Goal: Task Accomplishment & Management: Manage account settings

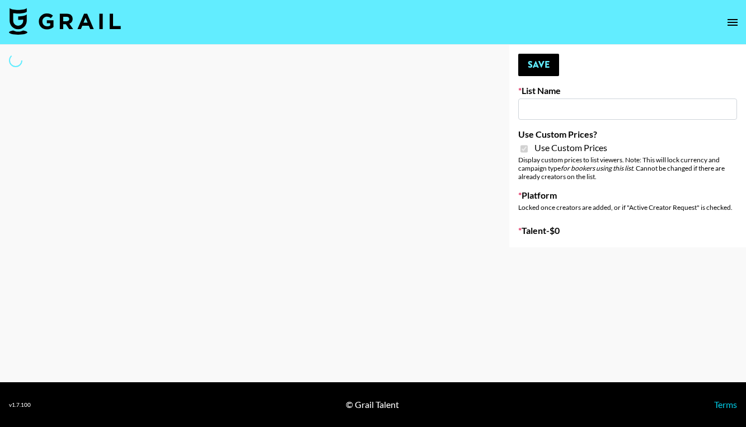
type input "Redence Beauty"
checkbox input "true"
select select "Brand"
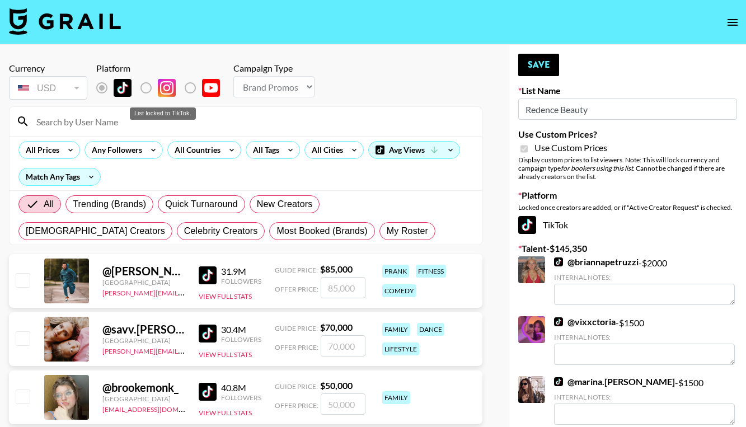
click at [147, 88] on label "List locked to TikTok." at bounding box center [154, 88] width 41 height 24
click at [156, 129] on input at bounding box center [252, 121] width 445 height 18
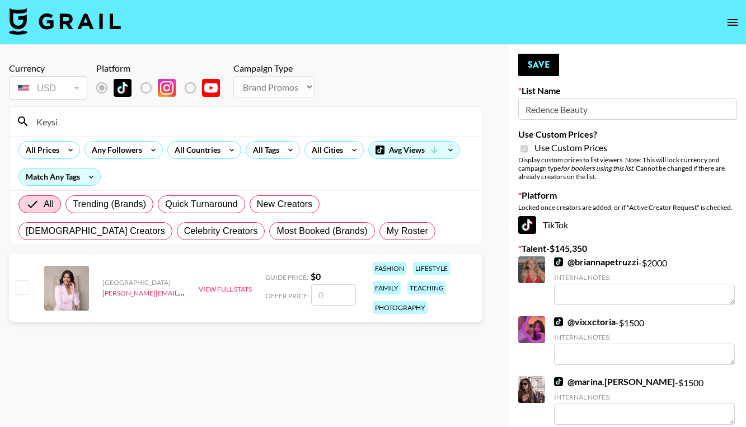
type input "Keysi"
click at [25, 283] on input "checkbox" at bounding box center [22, 286] width 13 height 13
click at [25, 288] on input "checkbox" at bounding box center [22, 286] width 13 height 13
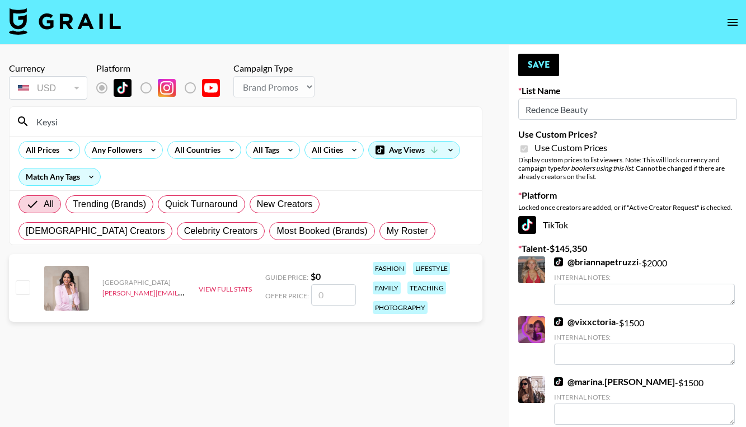
click at [25, 288] on input "checkbox" at bounding box center [22, 286] width 13 height 13
checkbox input "false"
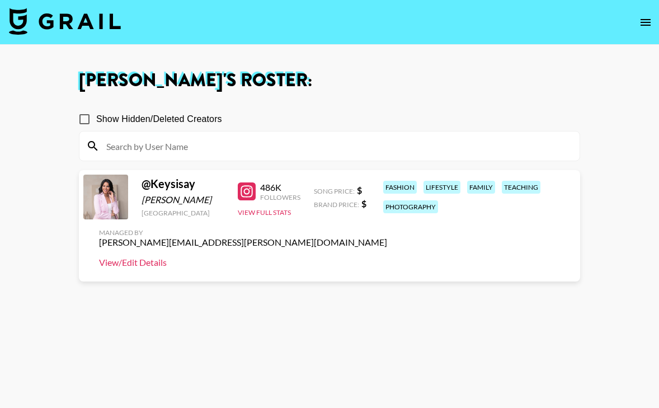
click at [131, 265] on link "View/Edit Details" at bounding box center [243, 262] width 288 height 11
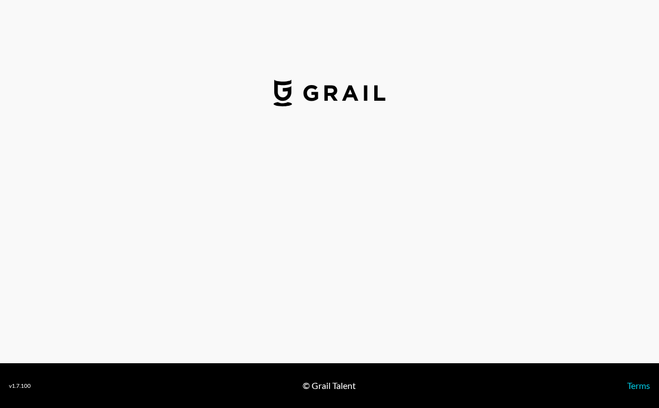
select select "USD"
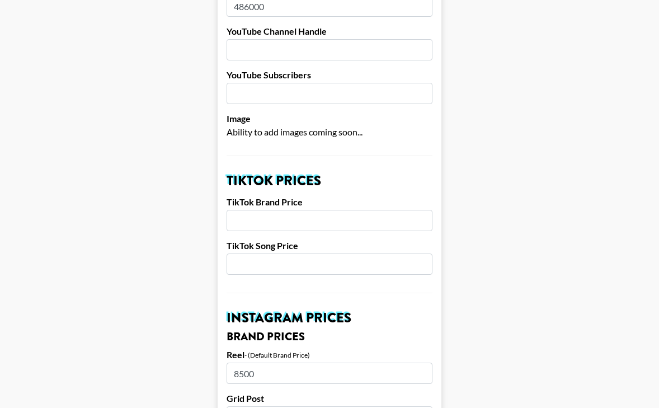
scroll to position [256, 0]
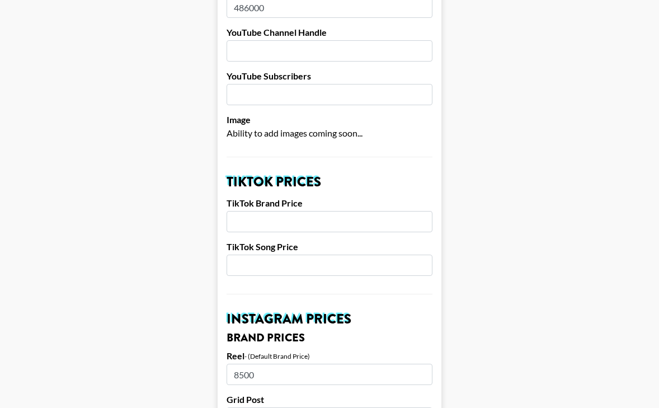
click at [297, 211] on input "number" at bounding box center [330, 221] width 206 height 21
type input "2000"
click at [313, 255] on input "number" at bounding box center [330, 265] width 206 height 21
type input "1"
type input "500"
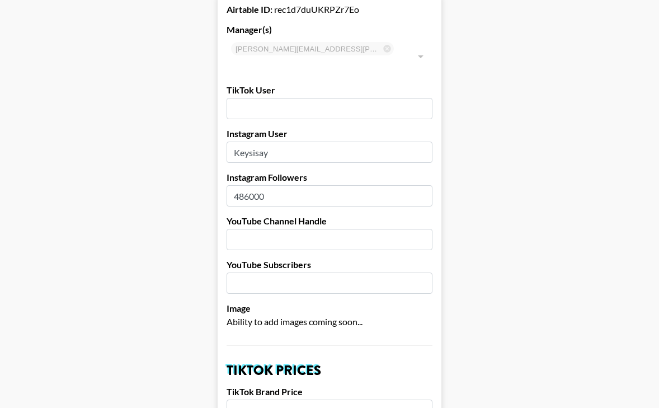
scroll to position [61, 0]
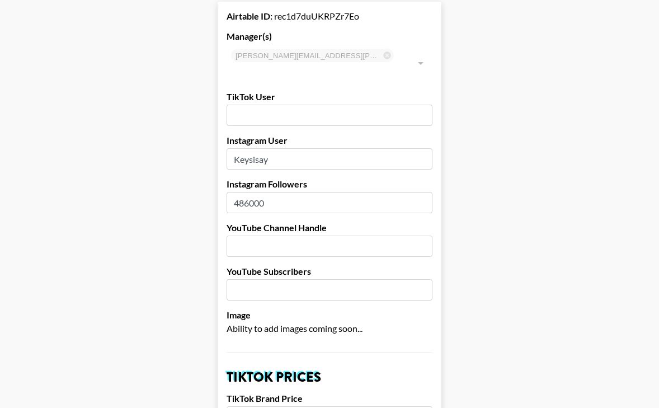
click at [339, 105] on input "text" at bounding box center [330, 115] width 206 height 21
type input "keysisay_"
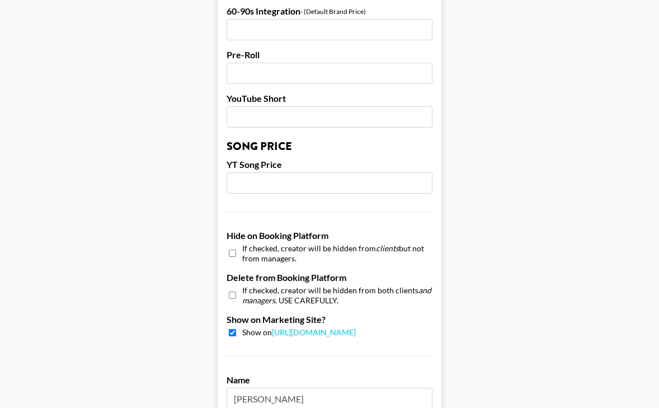
scroll to position [1110, 0]
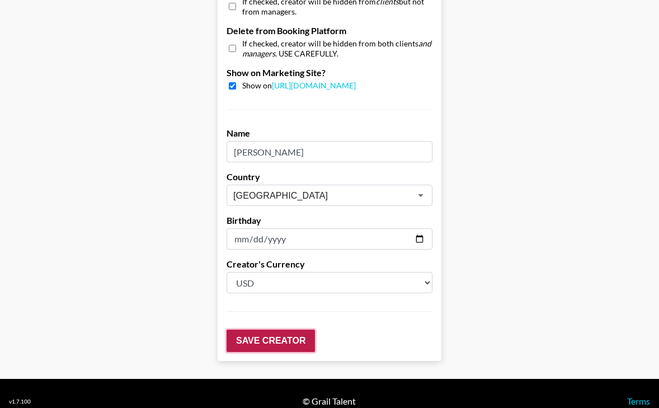
click at [263, 330] on input "Save Creator" at bounding box center [271, 341] width 88 height 22
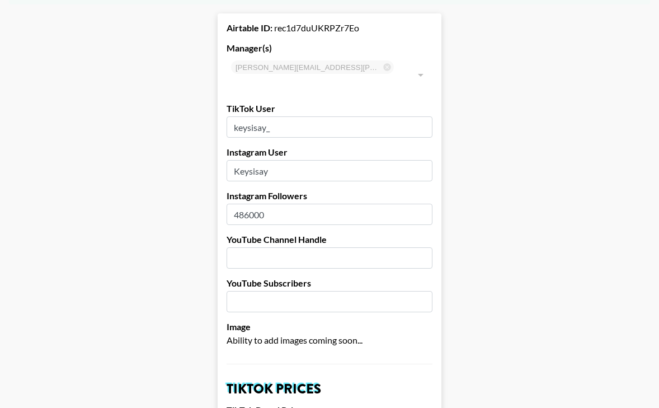
scroll to position [0, 0]
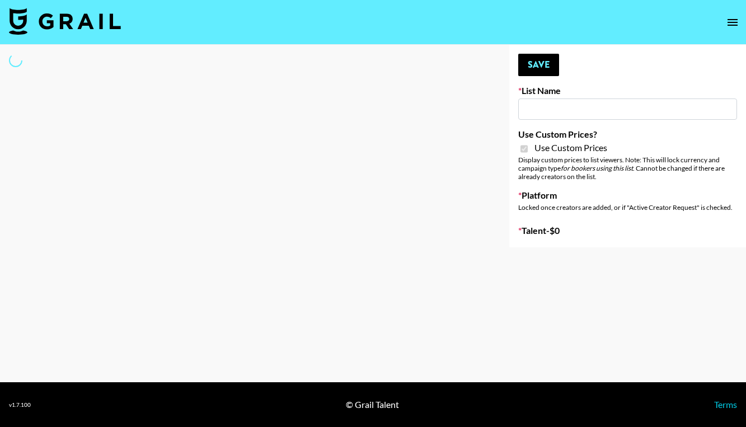
type input "Redence Beauty"
checkbox input "true"
select select "Brand"
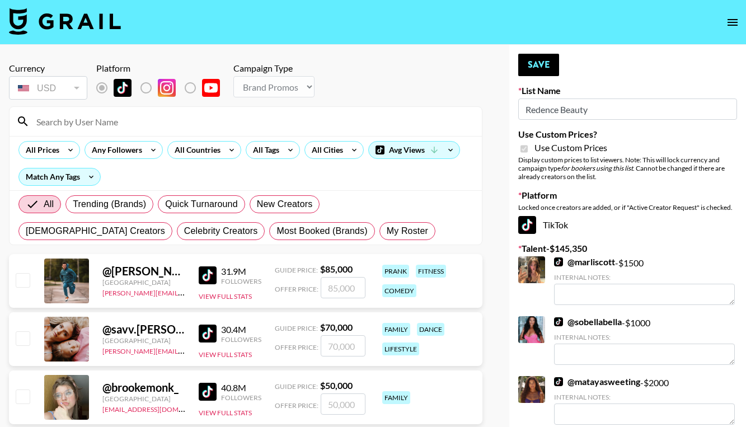
click at [114, 121] on input at bounding box center [252, 121] width 445 height 18
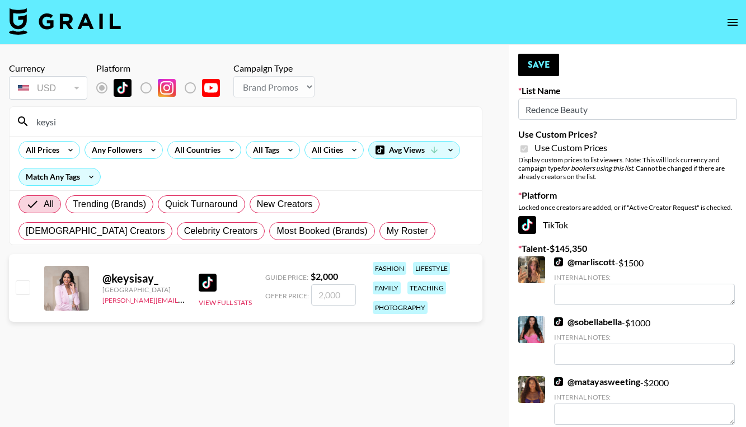
type input "keysi"
click at [27, 289] on input "checkbox" at bounding box center [22, 286] width 13 height 13
checkbox input "true"
type input "2000"
click at [533, 73] on button "Save" at bounding box center [538, 65] width 41 height 22
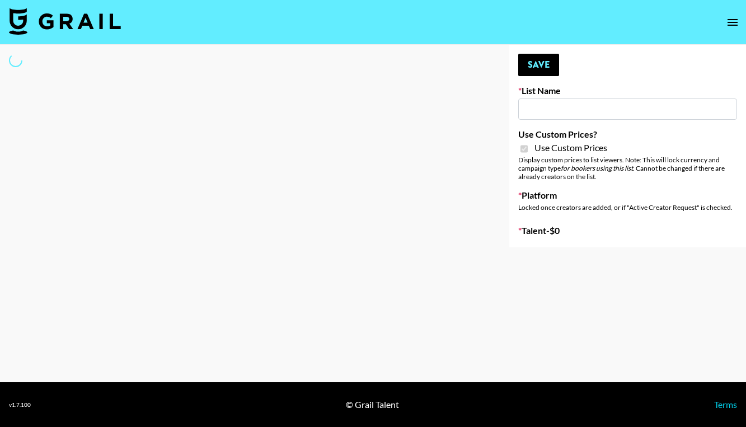
type input "Dime Beauty"
checkbox input "true"
select select "Brand"
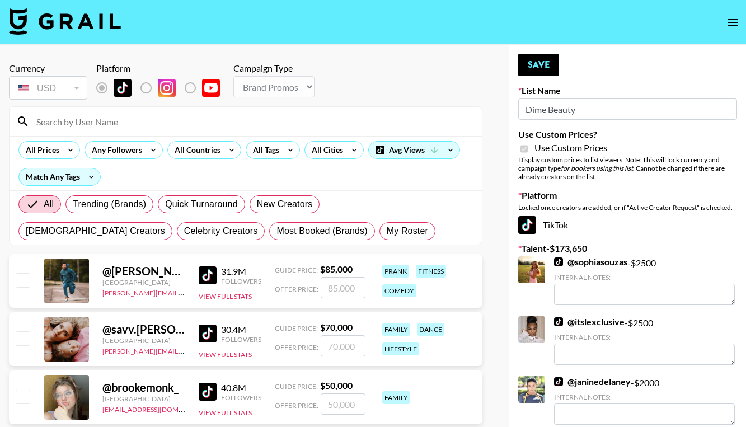
click at [166, 121] on input at bounding box center [252, 121] width 445 height 18
type input "Keysi"
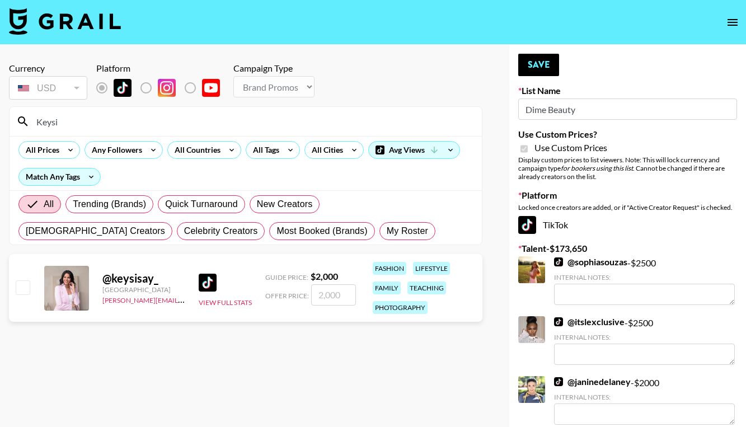
click at [22, 286] on input "checkbox" at bounding box center [22, 286] width 13 height 13
checkbox input "true"
type input "2000"
click at [534, 68] on button "Save" at bounding box center [538, 65] width 41 height 22
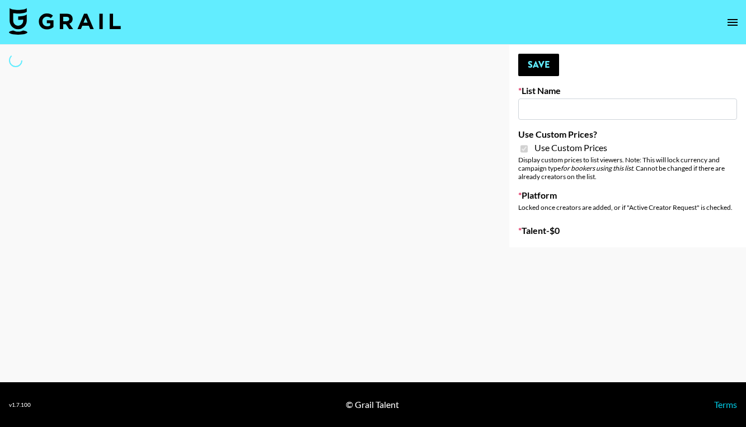
type input "[PERSON_NAME] ([DATE])"
checkbox input "true"
select select "Brand"
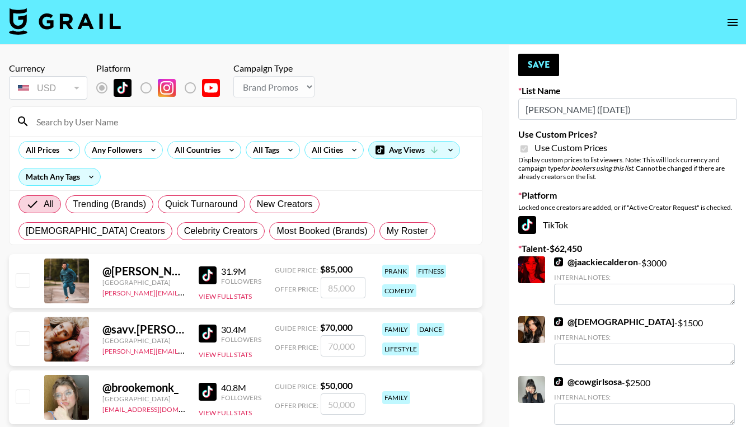
click at [90, 114] on input at bounding box center [252, 121] width 445 height 18
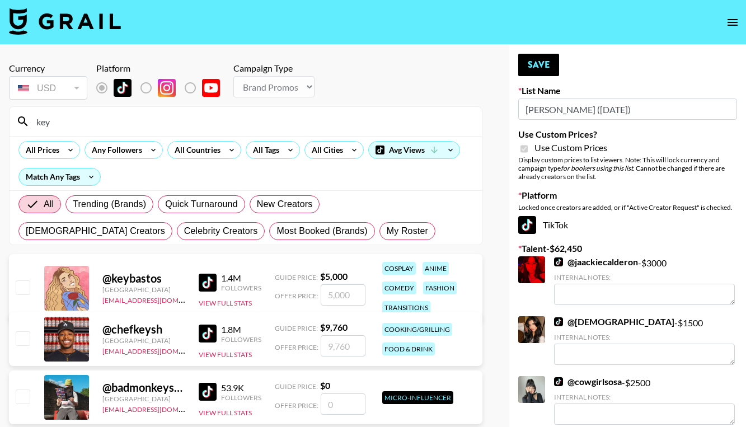
type input "Keysi"
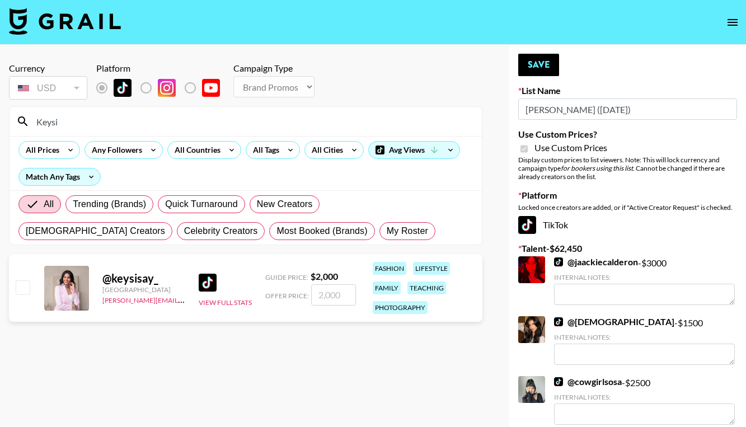
click at [24, 286] on input "checkbox" at bounding box center [22, 286] width 13 height 13
checkbox input "true"
type input "2000"
click at [335, 292] on input "2000" at bounding box center [333, 294] width 45 height 21
click at [547, 60] on button "Save" at bounding box center [538, 65] width 41 height 22
